Goal: Check status: Check status

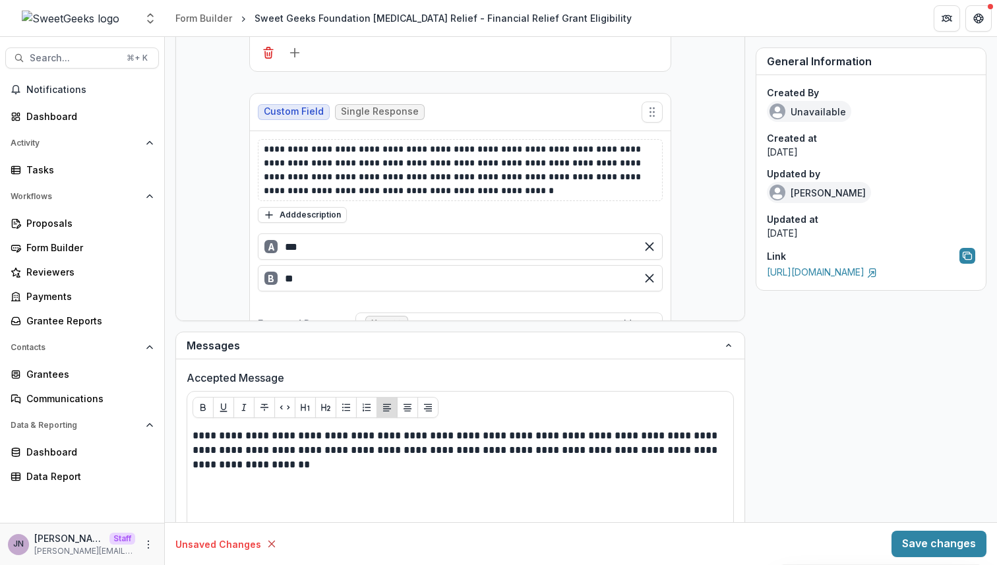
scroll to position [917, 0]
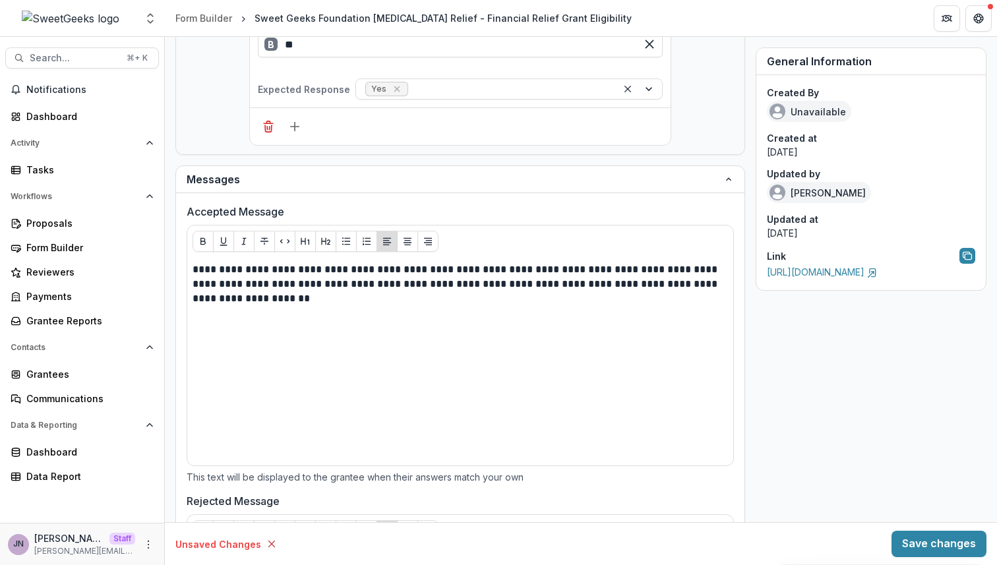
scroll to position [970, 0]
